Goal: Information Seeking & Learning: Learn about a topic

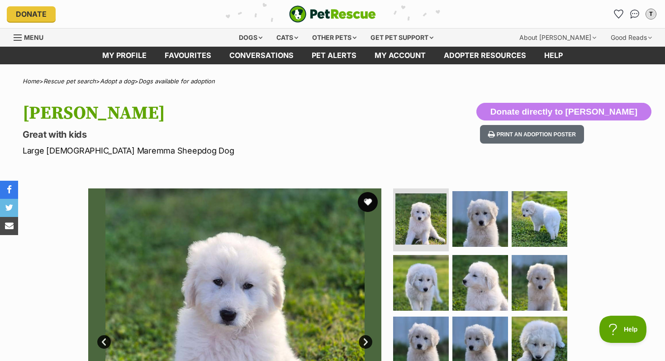
click at [369, 200] on button "favourite" at bounding box center [368, 202] width 20 height 20
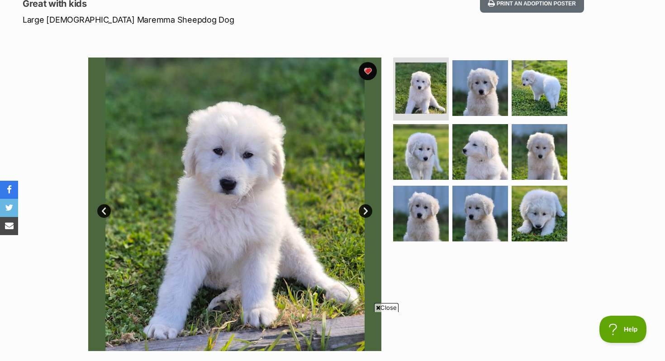
scroll to position [132, 0]
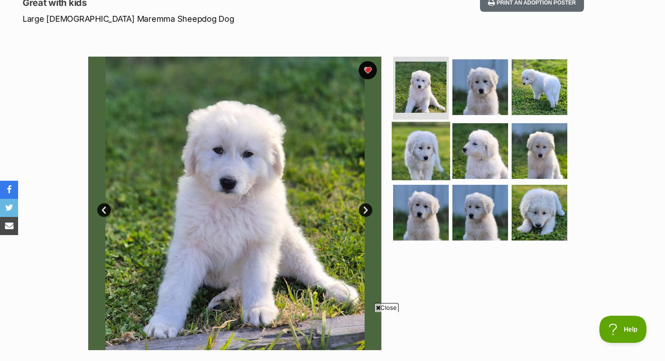
click at [431, 157] on img at bounding box center [421, 151] width 58 height 58
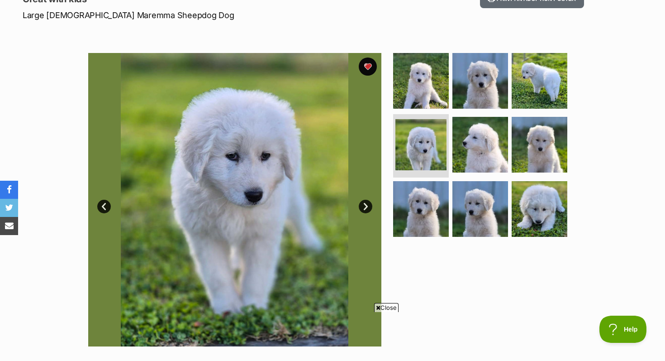
scroll to position [110, 0]
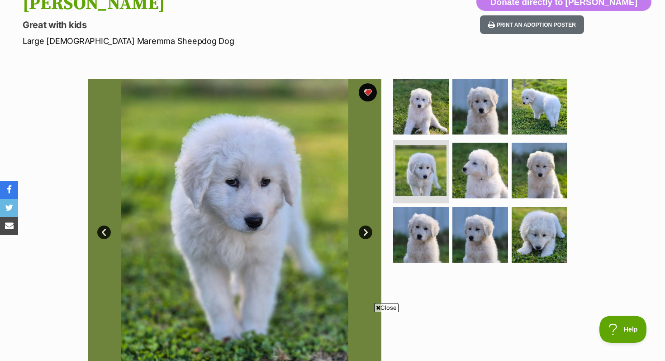
click at [363, 229] on link "Next" at bounding box center [366, 232] width 14 height 14
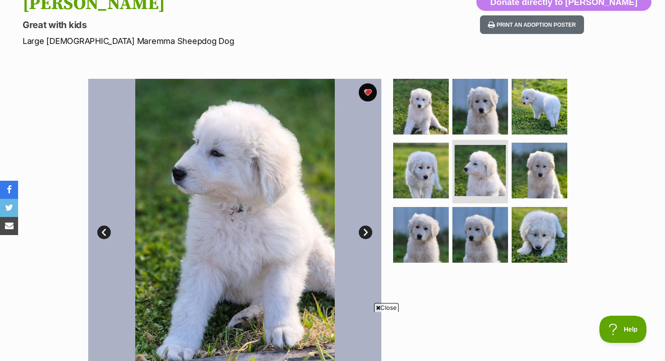
click at [363, 229] on link "Next" at bounding box center [366, 232] width 14 height 14
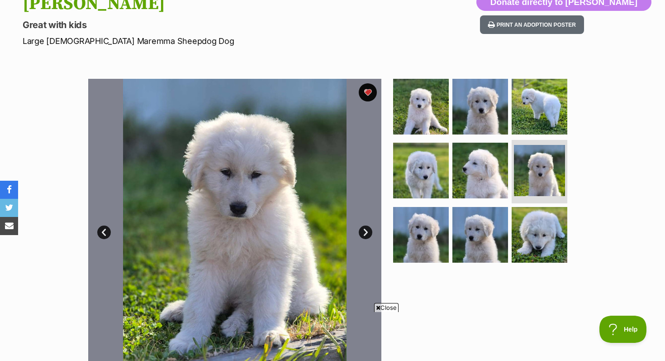
click at [362, 229] on link "Next" at bounding box center [366, 232] width 14 height 14
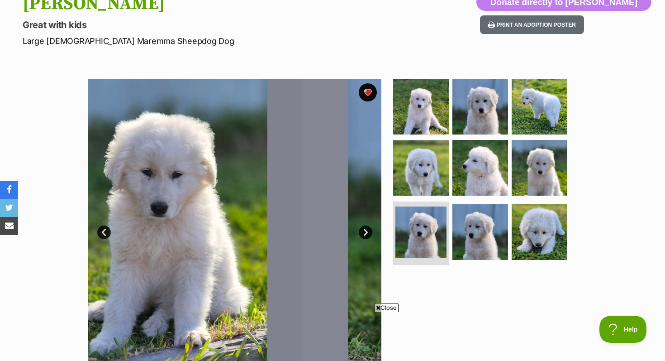
scroll to position [0, 0]
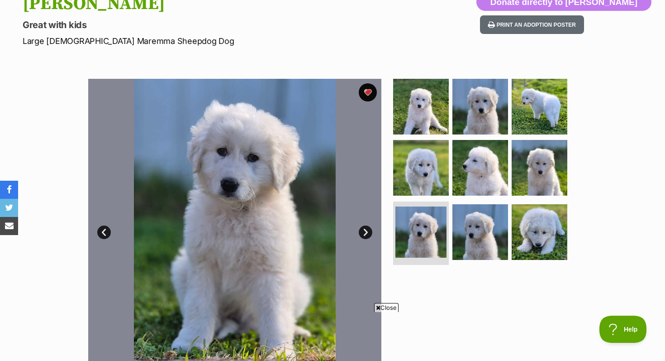
click at [362, 229] on link "Next" at bounding box center [366, 232] width 14 height 14
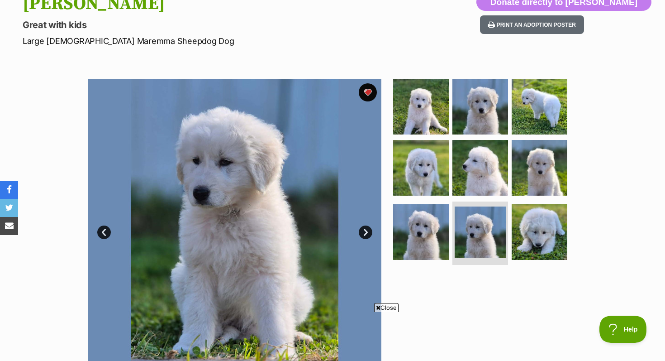
click at [362, 229] on link "Next" at bounding box center [366, 232] width 14 height 14
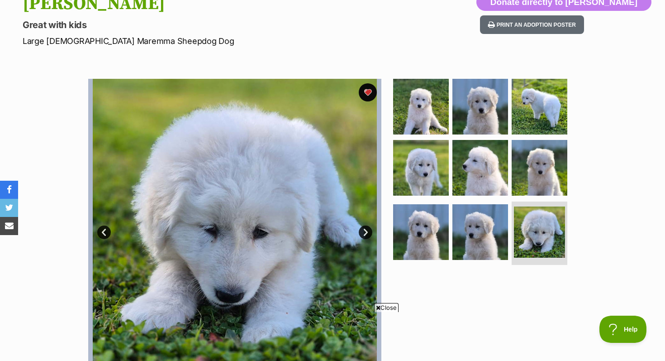
click at [362, 229] on link "Next" at bounding box center [366, 232] width 14 height 14
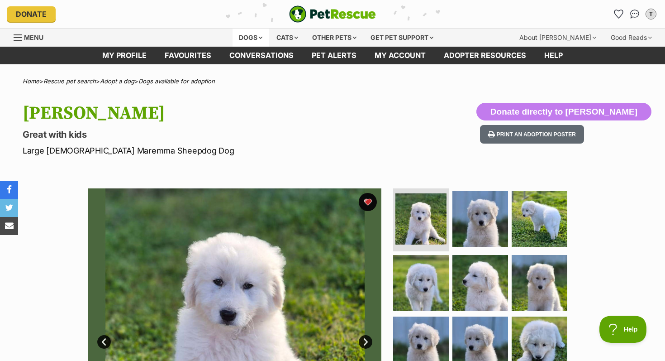
click at [243, 34] on div "Dogs" at bounding box center [251, 38] width 36 height 18
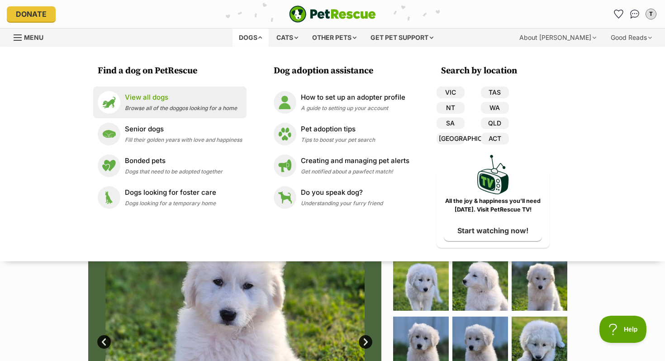
click at [176, 95] on p "View all dogs" at bounding box center [181, 97] width 112 height 10
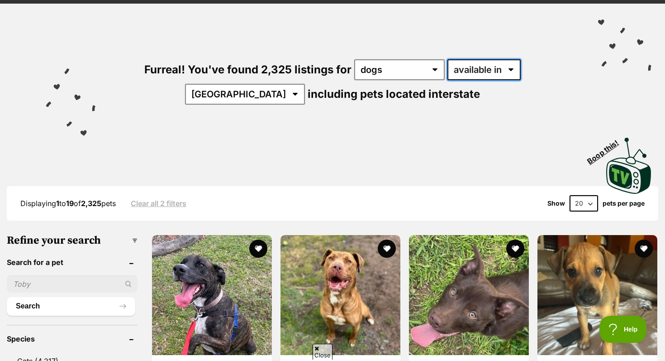
click at [451, 71] on select "available in located in" at bounding box center [484, 69] width 73 height 21
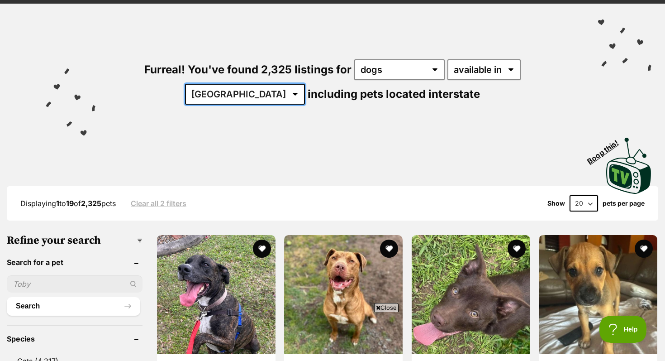
click at [305, 84] on select "Australia ACT NSW NT QLD SA TAS VIC WA" at bounding box center [245, 94] width 120 height 21
select select "VIC"
click at [305, 84] on select "Australia ACT NSW NT QLD SA TAS VIC WA" at bounding box center [245, 94] width 120 height 21
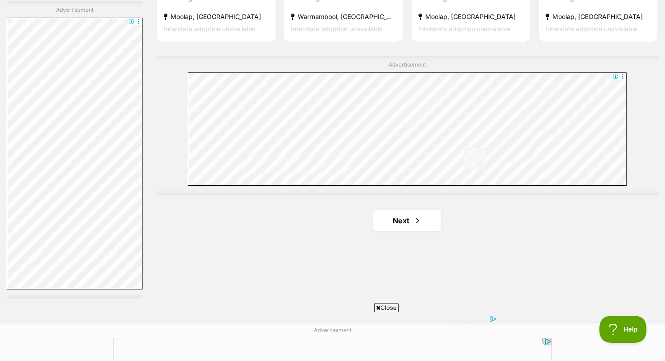
scroll to position [1598, 0]
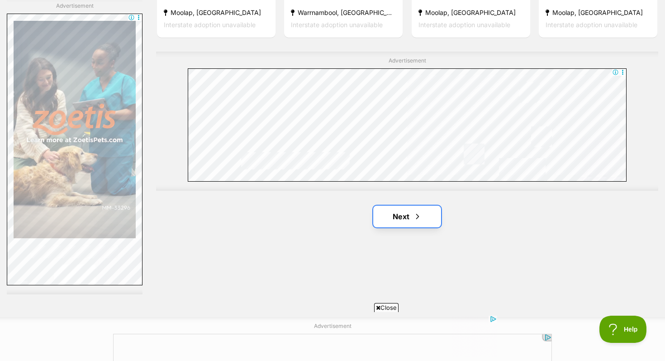
click at [392, 215] on link "Next" at bounding box center [407, 216] width 68 height 22
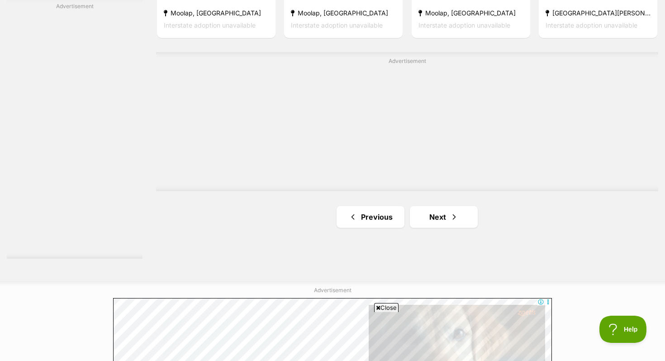
scroll to position [1620, 0]
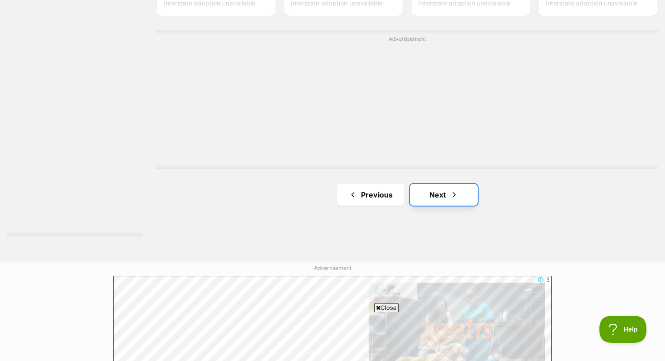
click at [432, 197] on link "Next" at bounding box center [444, 195] width 68 height 22
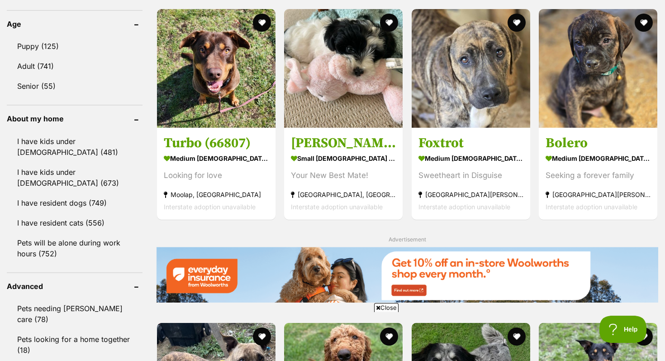
scroll to position [940, 0]
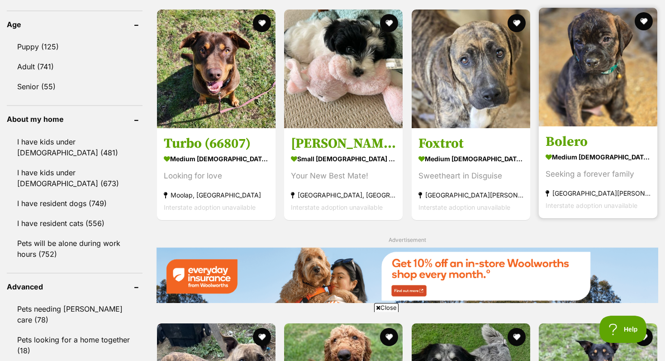
click at [583, 91] on img at bounding box center [598, 67] width 119 height 119
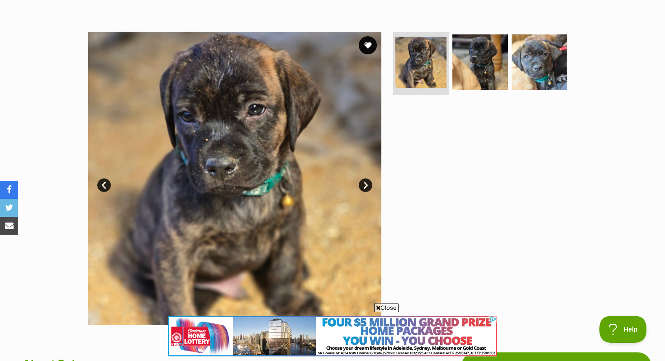
click at [367, 181] on link "Next" at bounding box center [366, 185] width 14 height 14
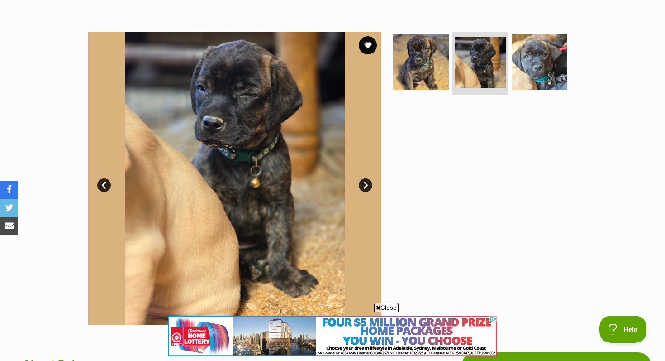
click at [367, 181] on link "Next" at bounding box center [366, 185] width 14 height 14
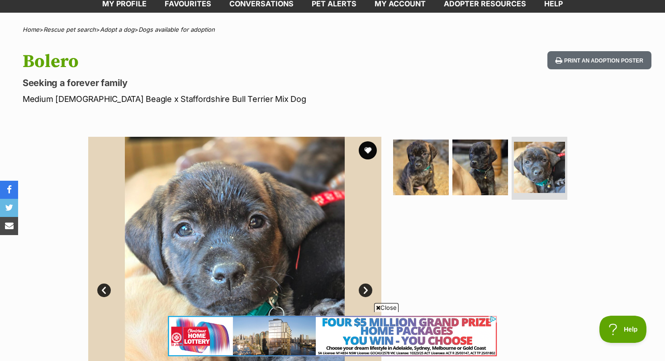
scroll to position [45, 0]
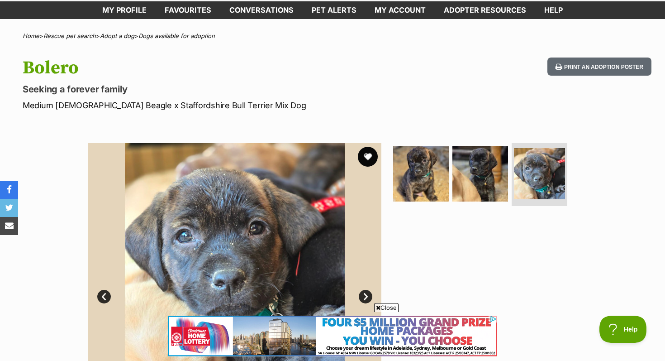
click at [367, 155] on button "favourite" at bounding box center [368, 157] width 20 height 20
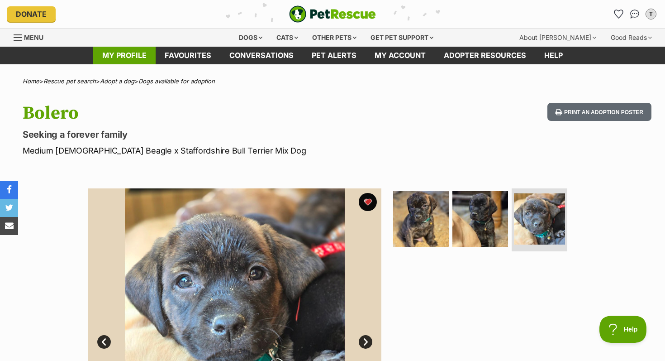
scroll to position [0, 0]
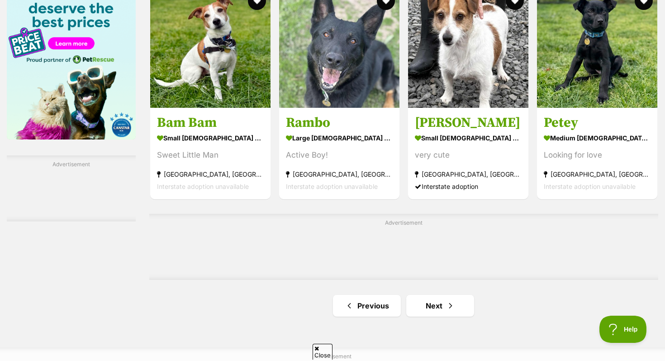
scroll to position [1445, 0]
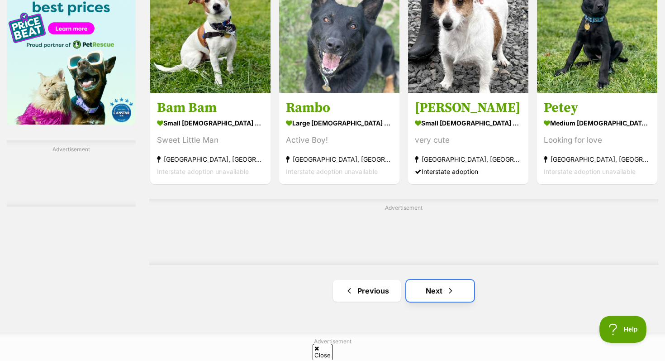
click at [462, 280] on link "Next" at bounding box center [440, 291] width 68 height 22
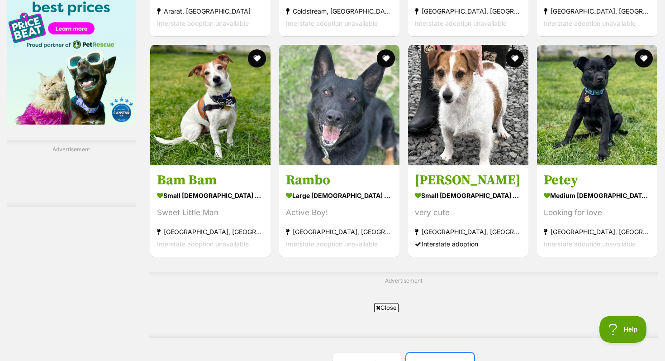
scroll to position [0, 0]
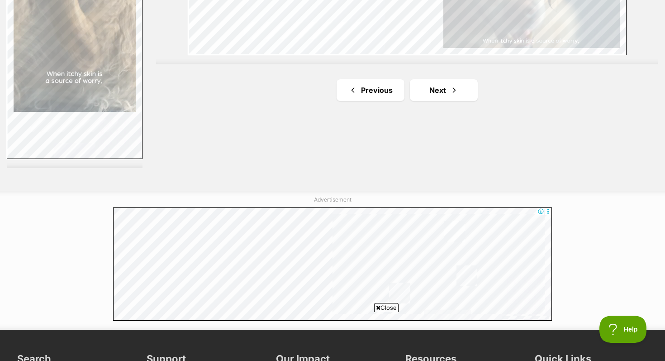
scroll to position [1733, 0]
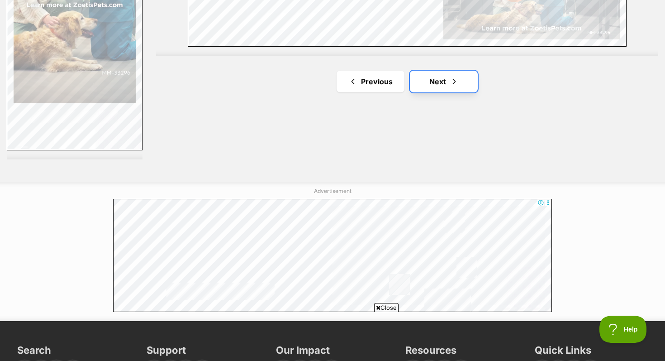
click at [429, 80] on link "Next" at bounding box center [444, 82] width 68 height 22
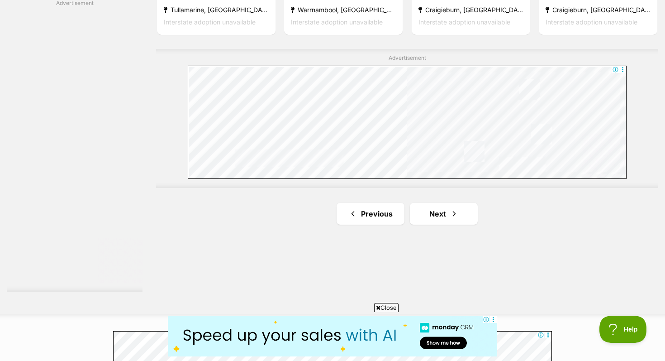
scroll to position [1698, 0]
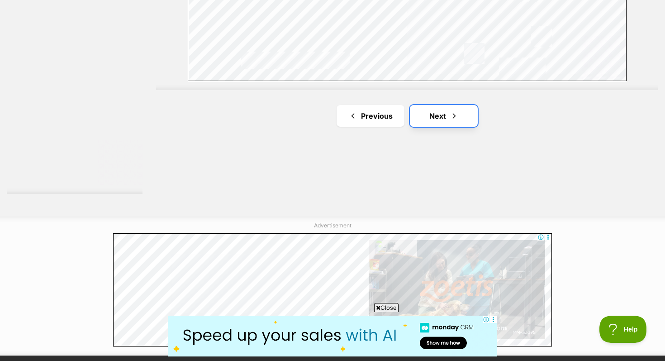
click at [438, 119] on link "Next" at bounding box center [444, 116] width 68 height 22
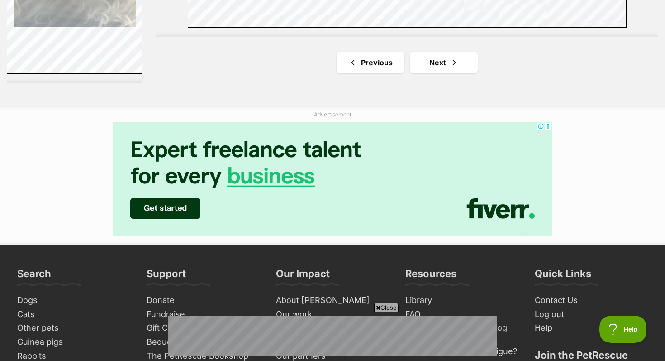
scroll to position [1796, 0]
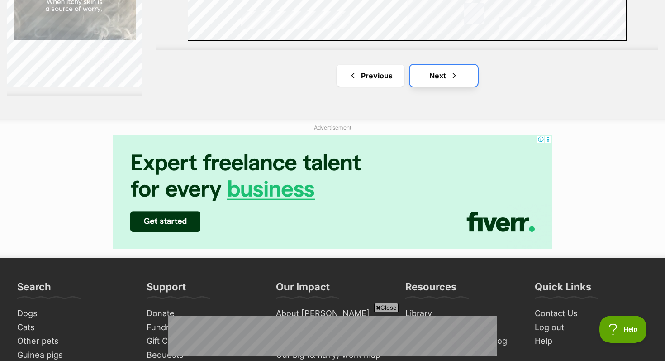
click at [447, 67] on link "Next" at bounding box center [444, 76] width 68 height 22
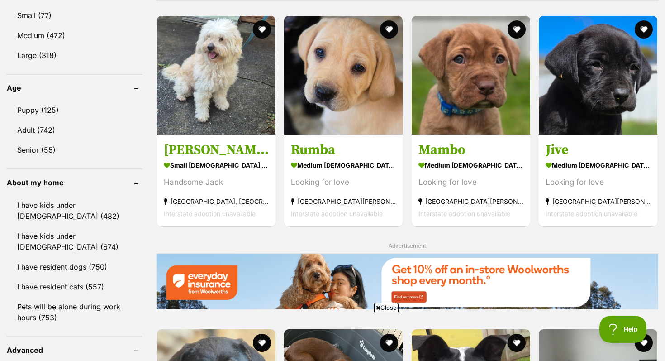
scroll to position [879, 0]
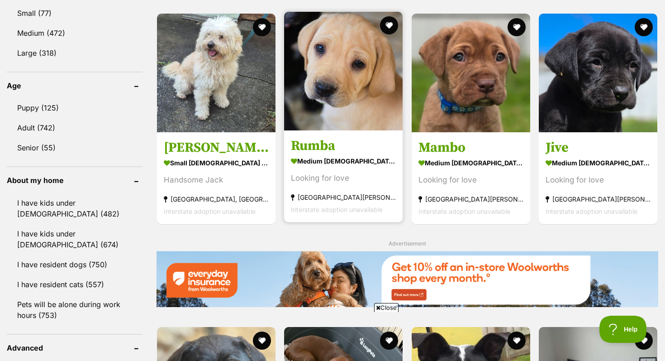
click at [362, 57] on img at bounding box center [343, 71] width 119 height 119
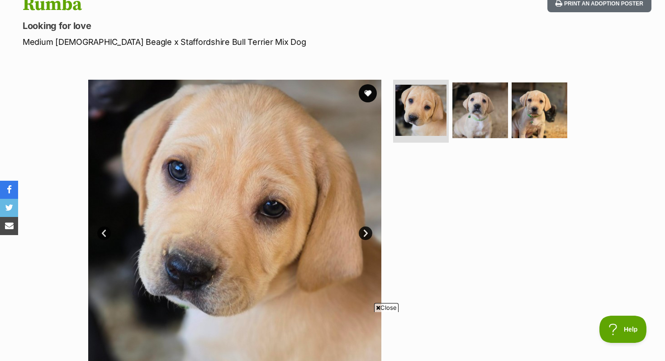
scroll to position [108, 0]
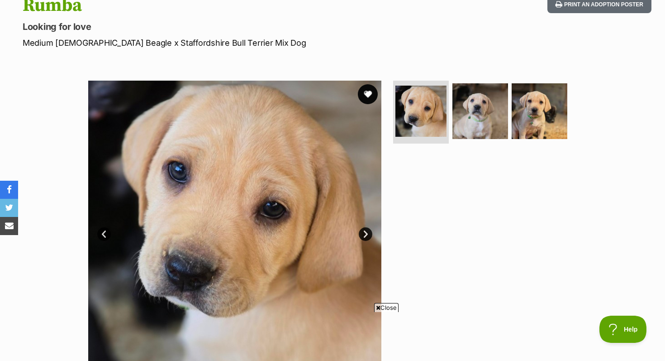
click at [371, 92] on button "favourite" at bounding box center [368, 94] width 20 height 20
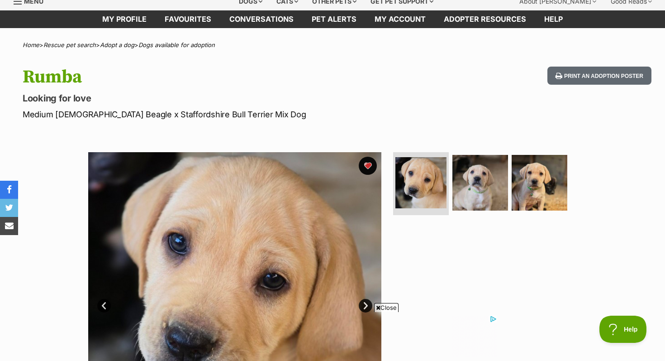
scroll to position [0, 0]
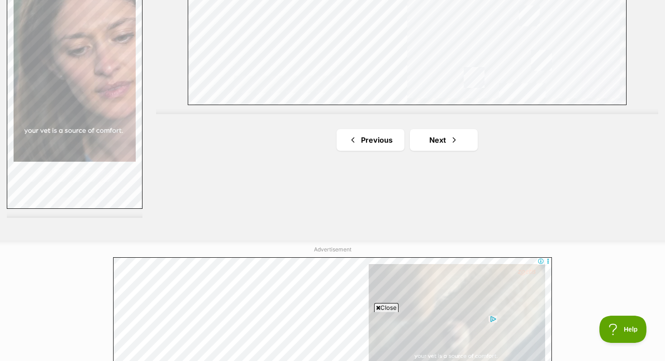
scroll to position [1723, 0]
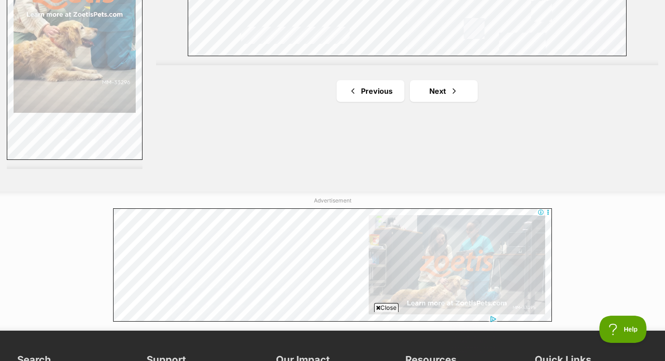
click at [438, 81] on link "Next" at bounding box center [444, 91] width 68 height 22
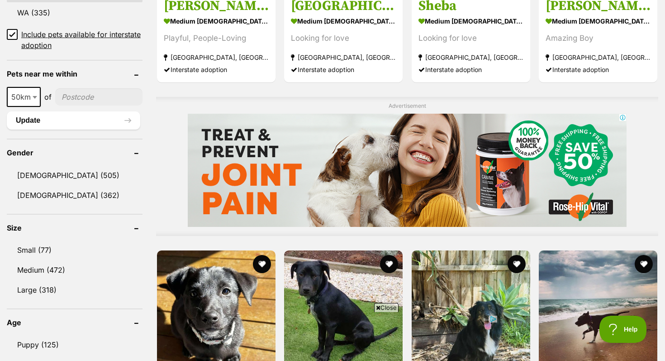
click at [30, 93] on span "50km" at bounding box center [24, 97] width 32 height 13
select select "25"
click at [52, 246] on link "Small (77)" at bounding box center [75, 249] width 136 height 19
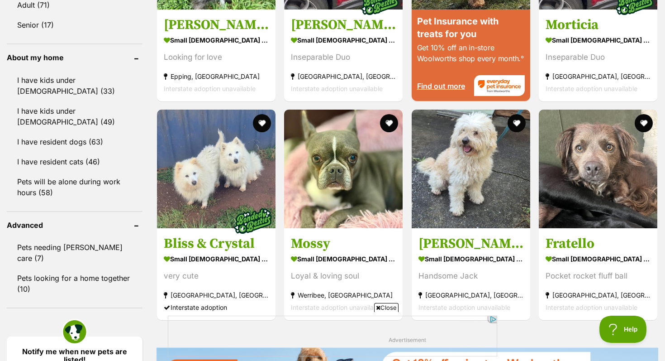
scroll to position [1002, 0]
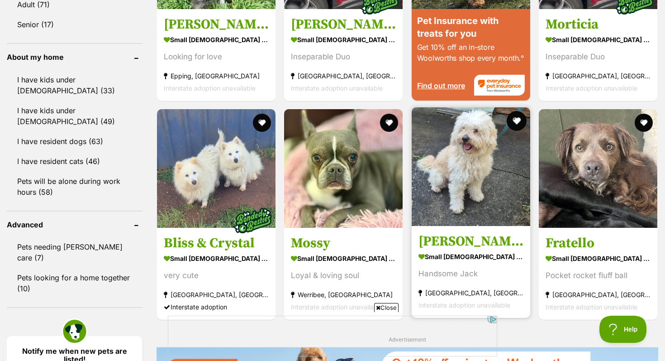
click at [515, 126] on button "favourite" at bounding box center [517, 121] width 20 height 20
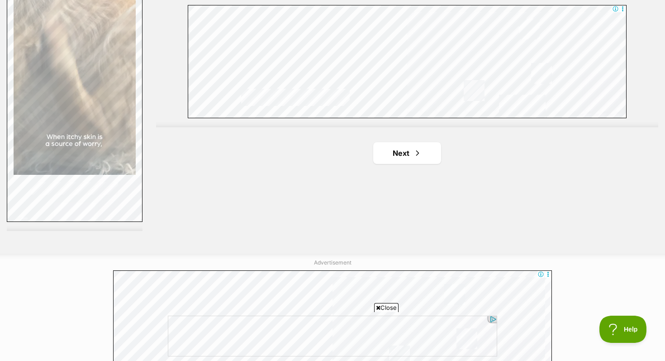
scroll to position [1682, 0]
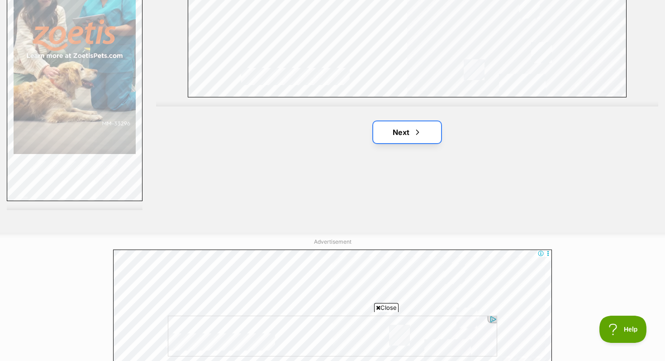
click at [414, 124] on link "Next" at bounding box center [407, 132] width 68 height 22
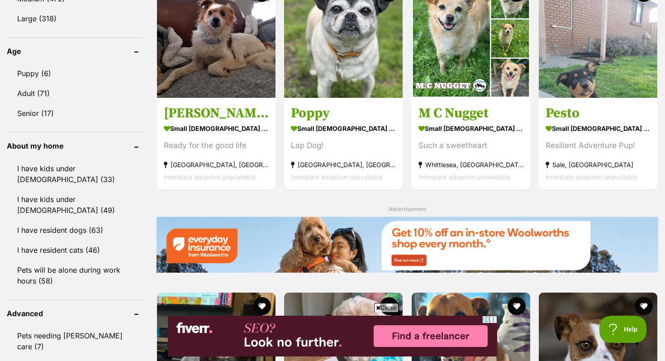
scroll to position [899, 0]
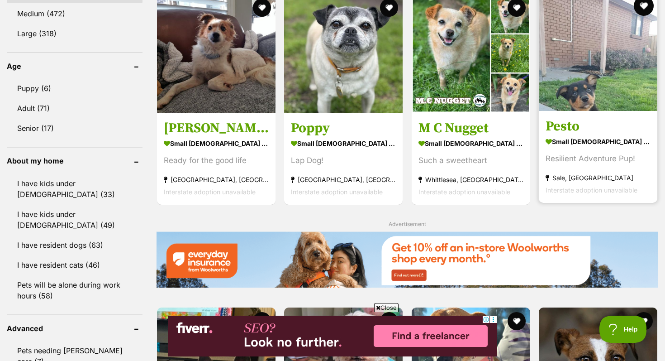
click at [644, 10] on button "favourite" at bounding box center [644, 6] width 20 height 20
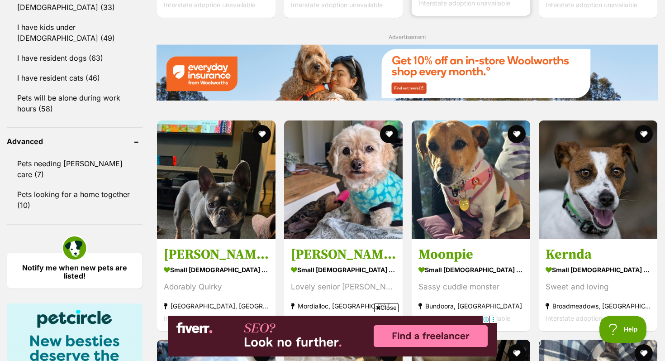
scroll to position [1094, 0]
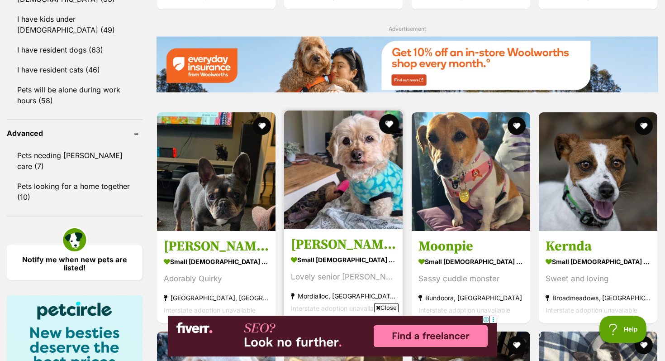
click at [397, 124] on button "favourite" at bounding box center [390, 124] width 20 height 20
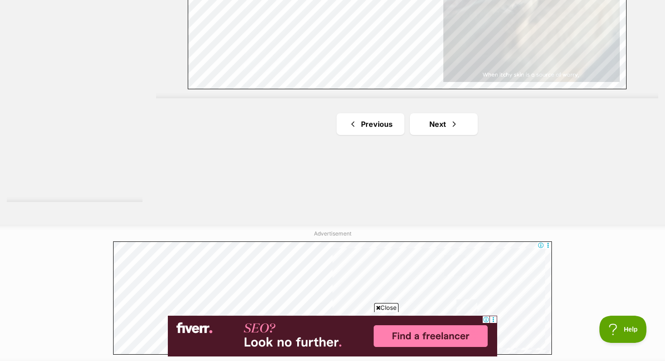
scroll to position [1725, 0]
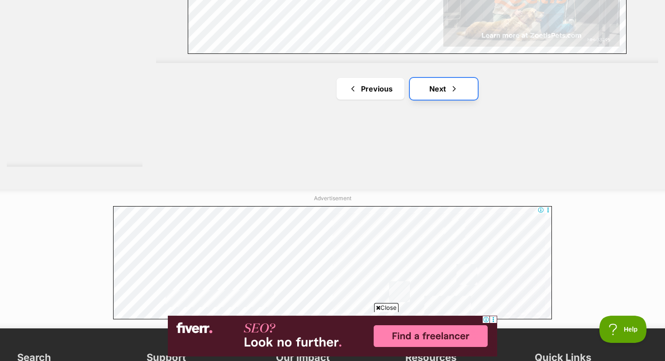
click at [439, 93] on link "Next" at bounding box center [444, 89] width 68 height 22
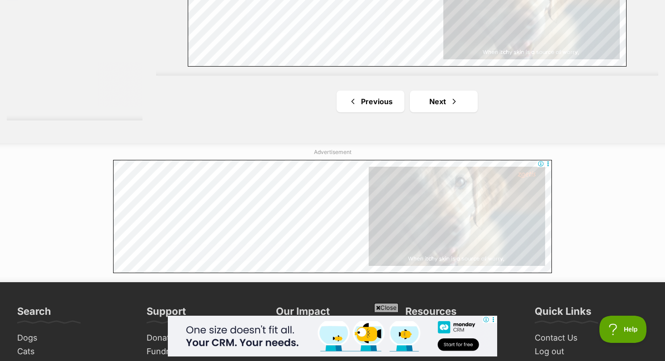
scroll to position [1793, 0]
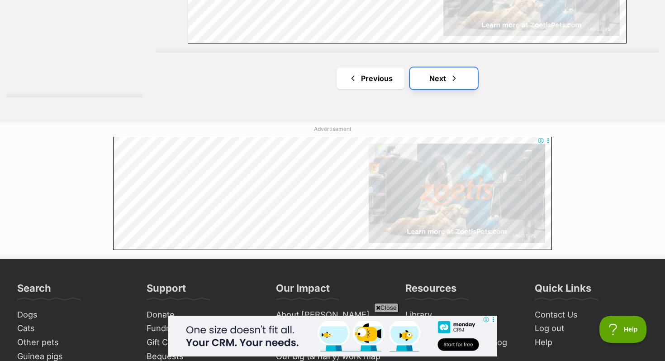
click at [451, 78] on span "Next page" at bounding box center [454, 78] width 9 height 11
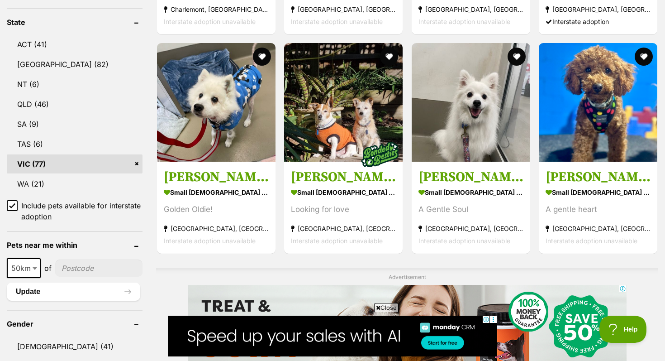
scroll to position [467, 0]
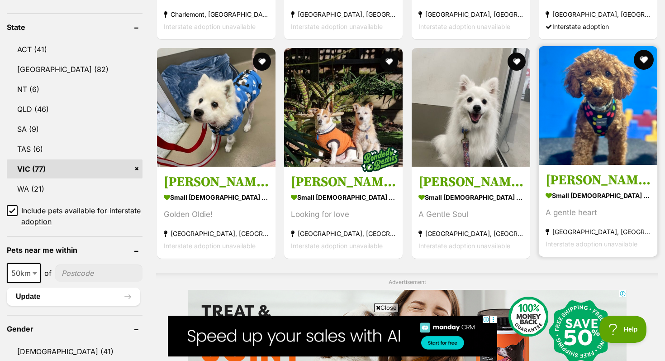
click at [639, 63] on button "favourite" at bounding box center [644, 60] width 20 height 20
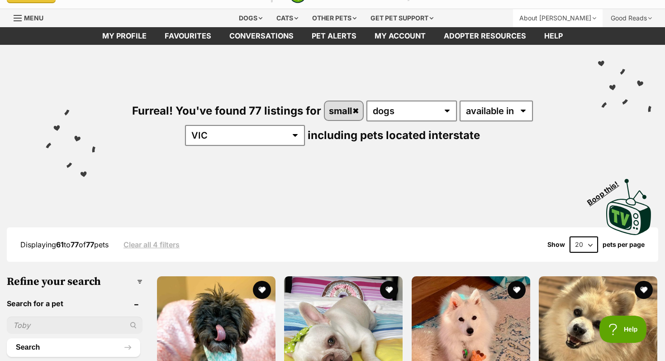
scroll to position [0, 0]
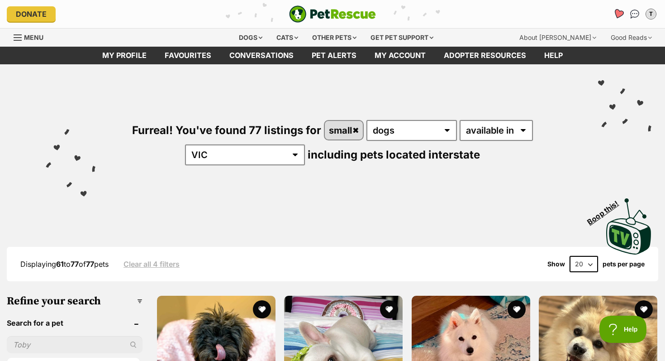
click at [617, 14] on icon "Favourites" at bounding box center [618, 14] width 11 height 10
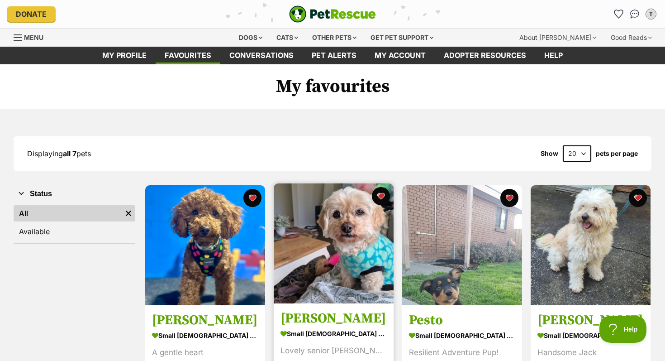
click at [326, 256] on img at bounding box center [334, 243] width 120 height 120
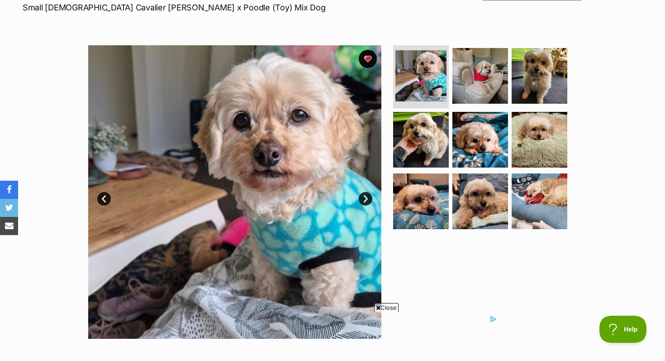
scroll to position [140, 0]
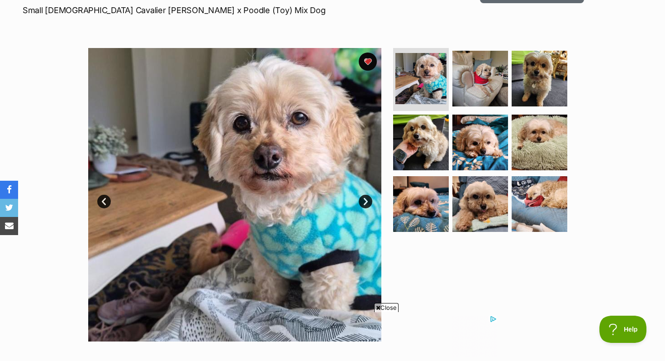
click at [362, 199] on link "Next" at bounding box center [366, 202] width 14 height 14
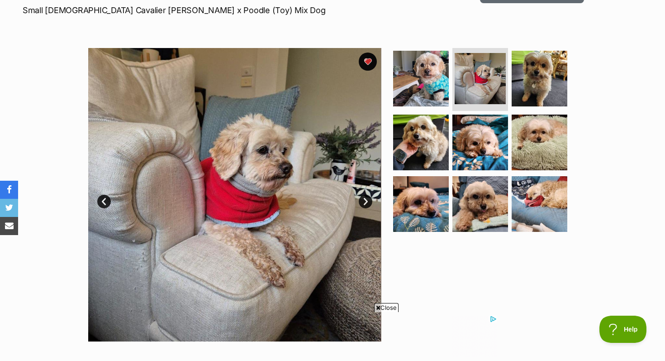
click at [362, 199] on link "Next" at bounding box center [366, 202] width 14 height 14
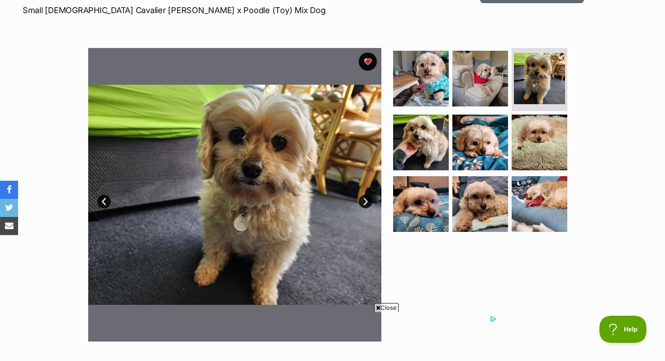
click at [362, 199] on link "Next" at bounding box center [366, 202] width 14 height 14
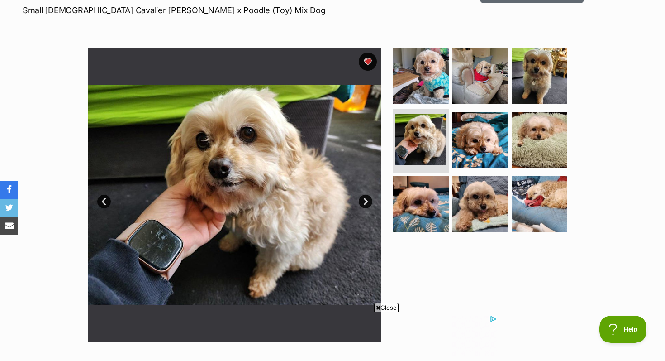
click at [362, 199] on link "Next" at bounding box center [366, 202] width 14 height 14
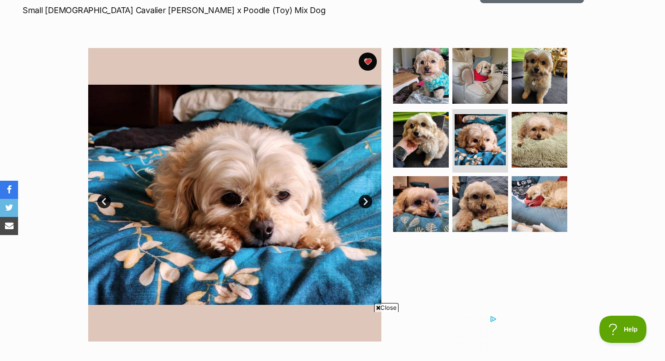
click at [362, 199] on link "Next" at bounding box center [366, 202] width 14 height 14
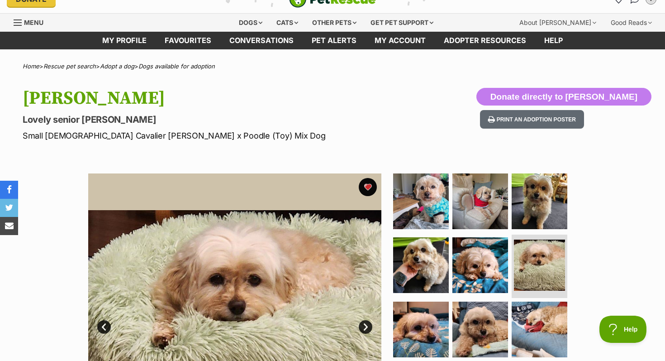
scroll to position [0, 0]
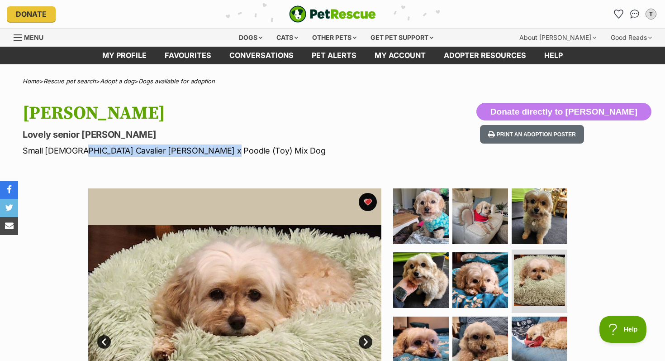
drag, startPoint x: 73, startPoint y: 147, endPoint x: 209, endPoint y: 148, distance: 135.3
click at [209, 148] on p "Small Female Cavalier King Charles Spaniel x Poodle (Toy) Mix Dog" at bounding box center [214, 150] width 383 height 12
click at [621, 11] on icon "Favourites" at bounding box center [618, 14] width 11 height 10
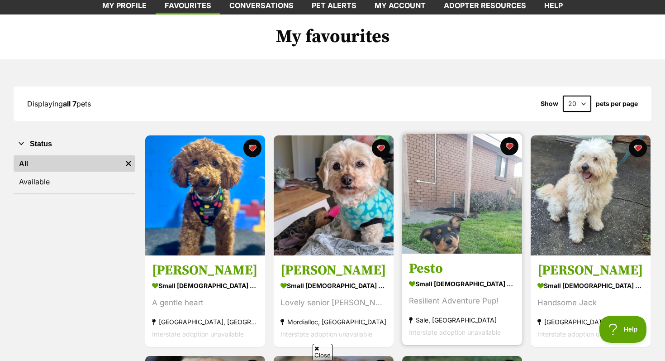
click at [492, 215] on img at bounding box center [462, 193] width 120 height 120
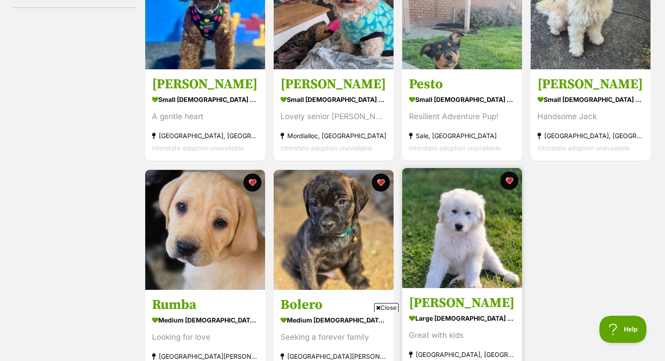
scroll to position [148, 0]
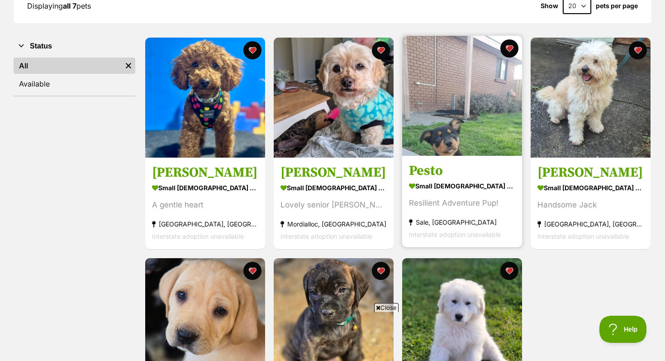
click at [456, 98] on img at bounding box center [462, 96] width 120 height 120
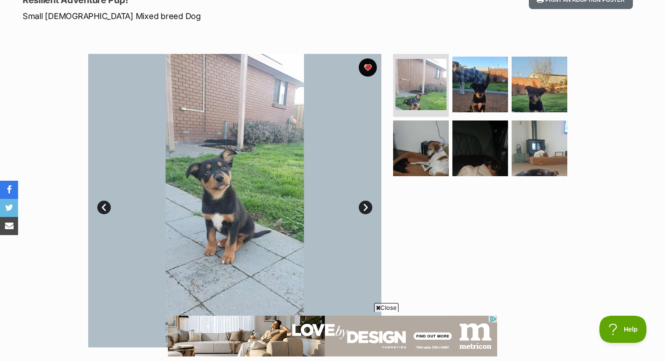
scroll to position [140, 0]
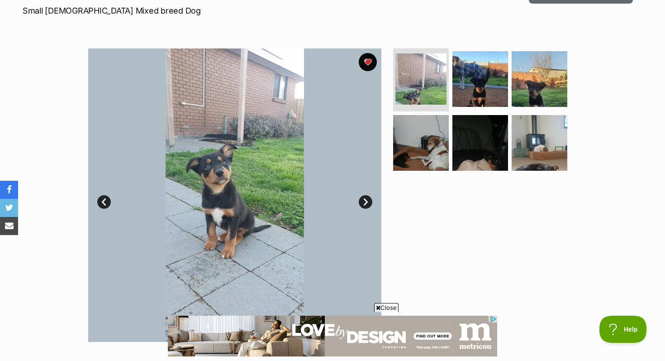
click at [366, 195] on link "Next" at bounding box center [366, 202] width 14 height 14
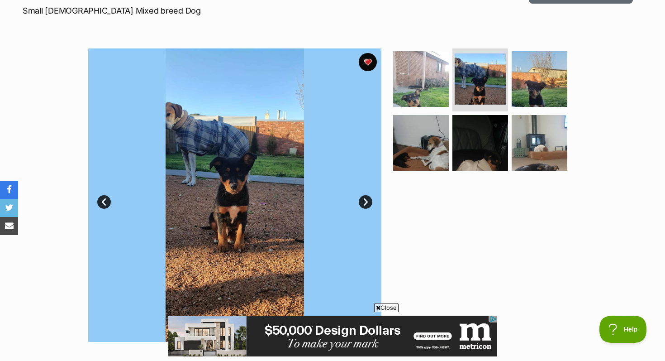
click at [367, 195] on link "Next" at bounding box center [366, 202] width 14 height 14
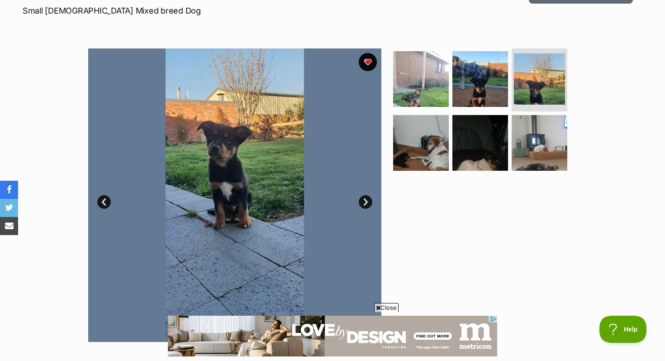
click at [367, 195] on link "Next" at bounding box center [366, 202] width 14 height 14
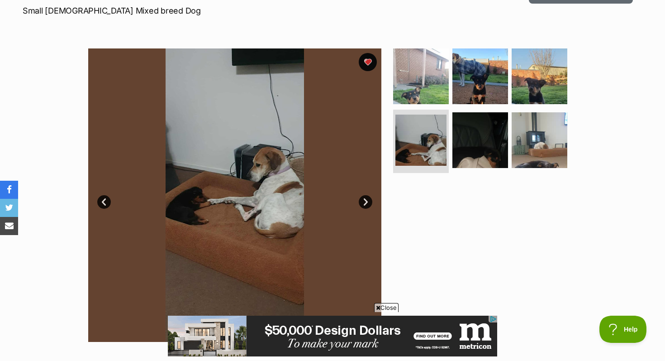
click at [367, 195] on link "Next" at bounding box center [366, 202] width 14 height 14
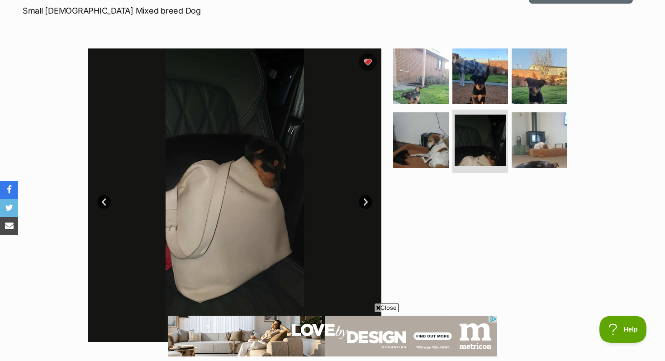
click at [367, 195] on link "Next" at bounding box center [366, 202] width 14 height 14
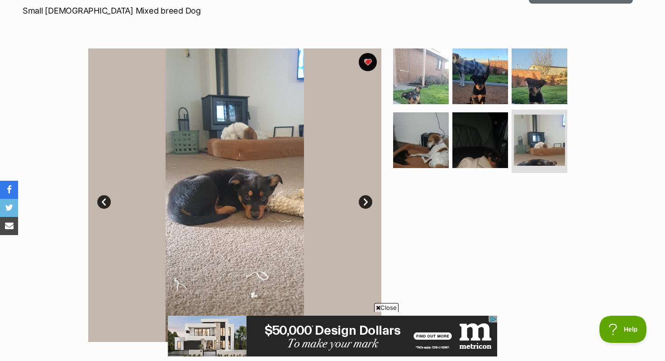
click at [368, 196] on link "Next" at bounding box center [366, 202] width 14 height 14
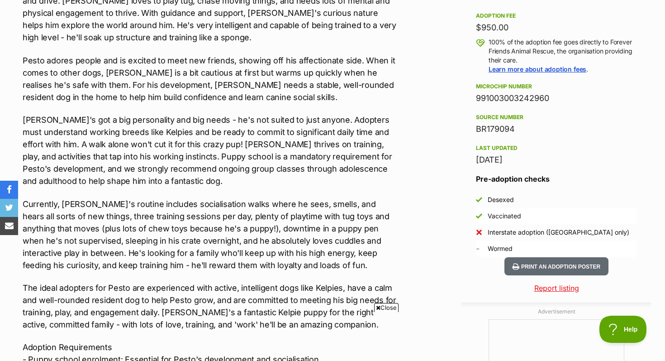
scroll to position [654, 0]
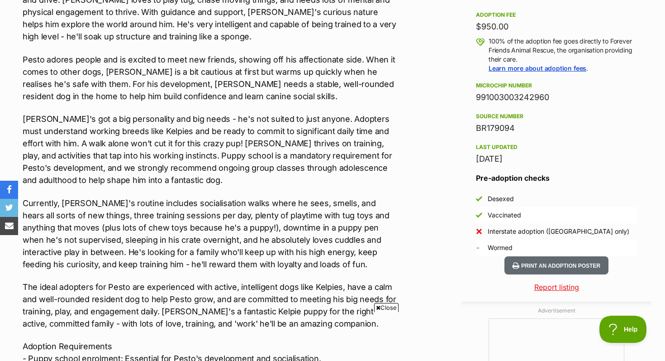
click at [479, 249] on span "-" at bounding box center [478, 248] width 4 height 10
click at [491, 249] on div "Wormed" at bounding box center [500, 247] width 25 height 9
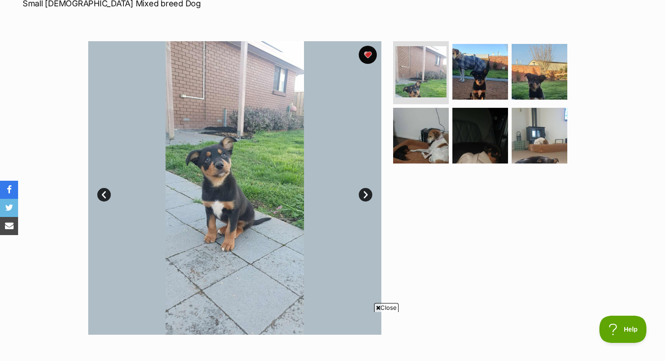
scroll to position [149, 0]
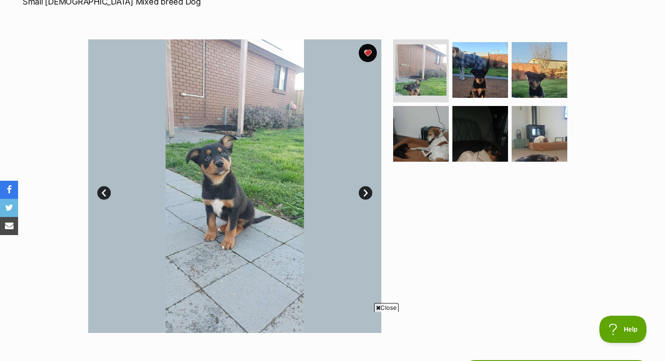
click at [362, 193] on link "Next" at bounding box center [366, 193] width 14 height 14
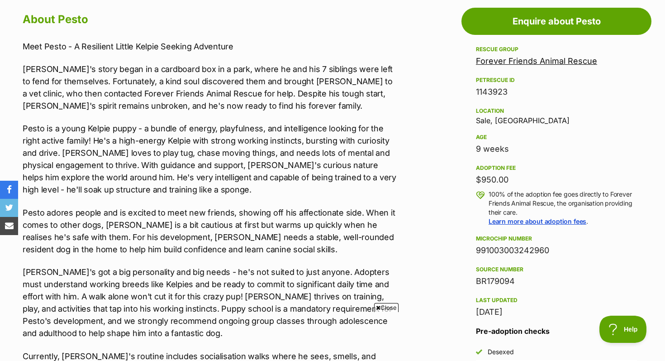
scroll to position [0, 0]
drag, startPoint x: 503, startPoint y: 124, endPoint x: 479, endPoint y: 121, distance: 23.8
click at [479, 121] on div "Rescue group Forever Friends Animal Rescue PetRescue ID 1143923 Location Sale, …" at bounding box center [556, 181] width 161 height 274
click at [527, 123] on div "Location Sale, VIC" at bounding box center [556, 114] width 161 height 19
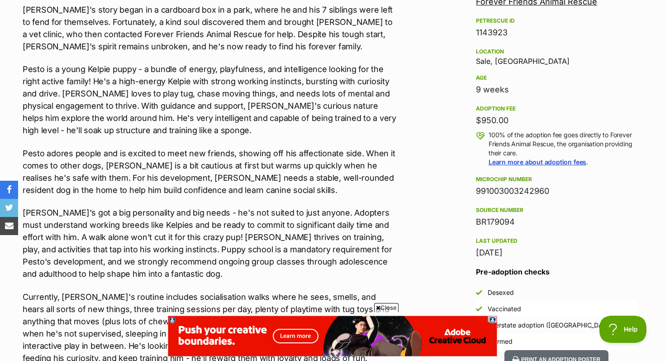
scroll to position [561, 0]
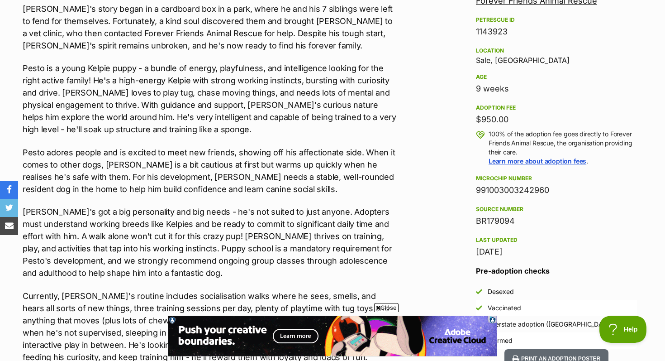
click at [600, 131] on p "100% of the adoption fee goes directly to Forever Friends Animal Rescue, the or…" at bounding box center [563, 147] width 148 height 36
drag, startPoint x: 488, startPoint y: 132, endPoint x: 555, endPoint y: 143, distance: 67.5
click at [555, 143] on p "100% of the adoption fee goes directly to Forever Friends Animal Rescue, the or…" at bounding box center [563, 147] width 148 height 36
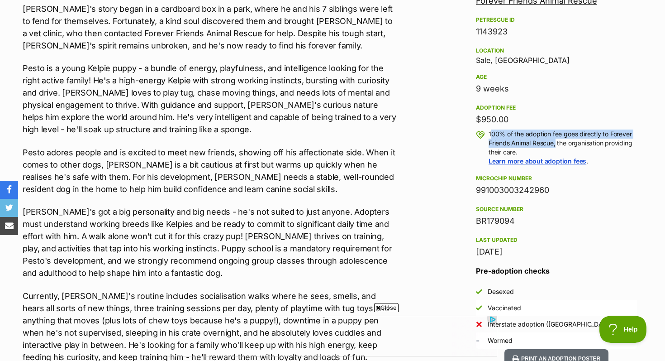
scroll to position [0, 0]
drag, startPoint x: 538, startPoint y: 152, endPoint x: 479, endPoint y: 127, distance: 63.7
click at [479, 127] on div "Adoption fee $950.00 100% of the adoption fee goes directly to Forever Friends …" at bounding box center [556, 133] width 161 height 63
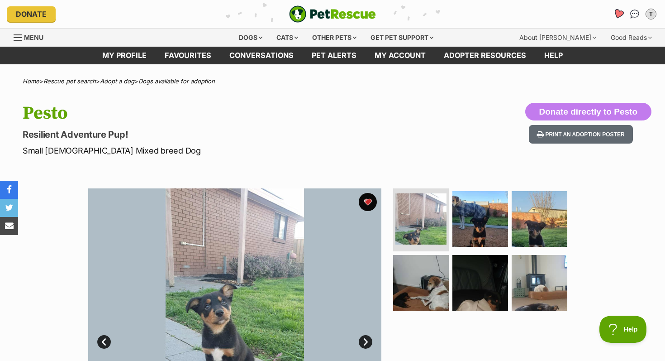
click at [618, 14] on icon "Favourites" at bounding box center [618, 14] width 11 height 10
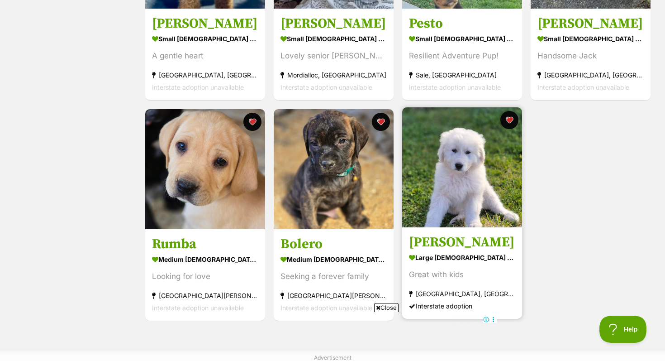
click at [473, 162] on img at bounding box center [462, 167] width 120 height 120
